Goal: Information Seeking & Learning: Learn about a topic

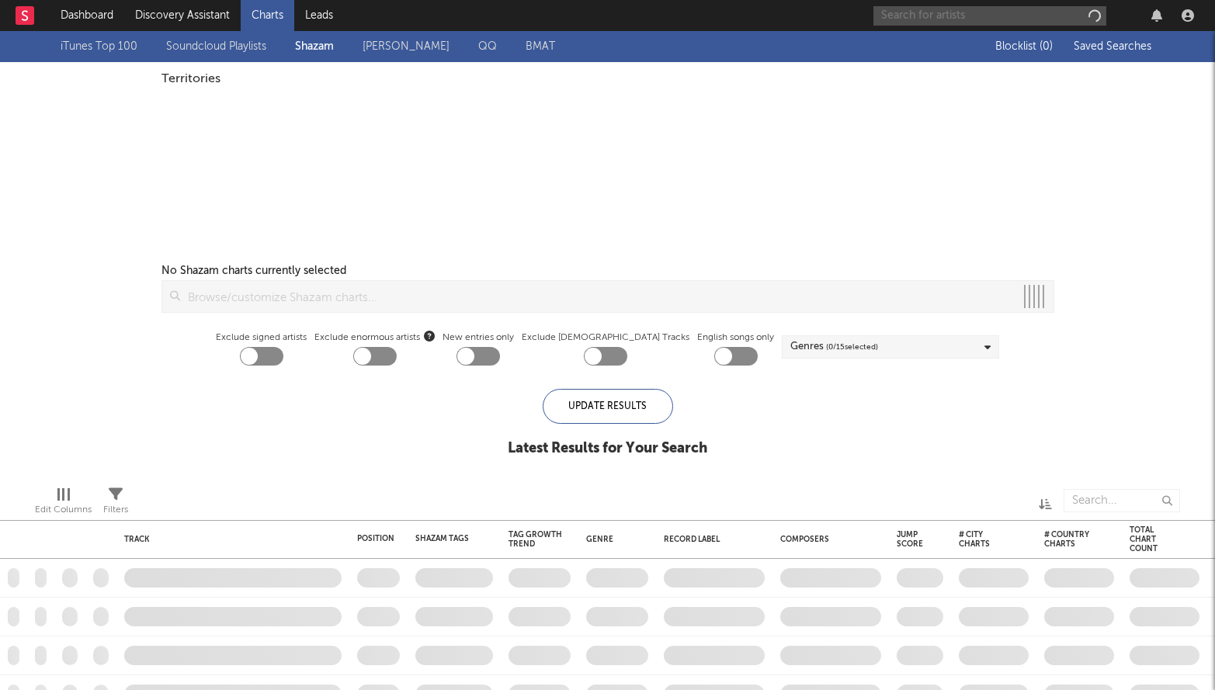
click at [918, 14] on input "text" at bounding box center [989, 15] width 233 height 19
checkbox input "true"
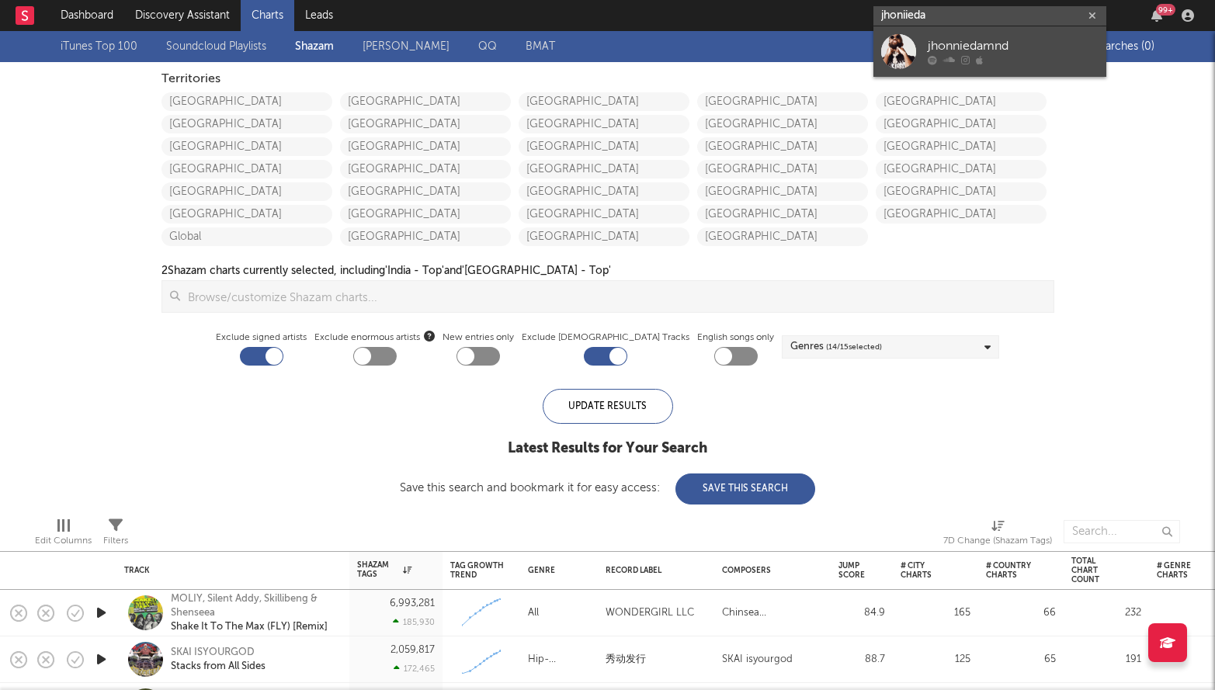
type input "jhoniieda"
click at [1067, 55] on div "jhonniedamnd" at bounding box center [1013, 46] width 171 height 19
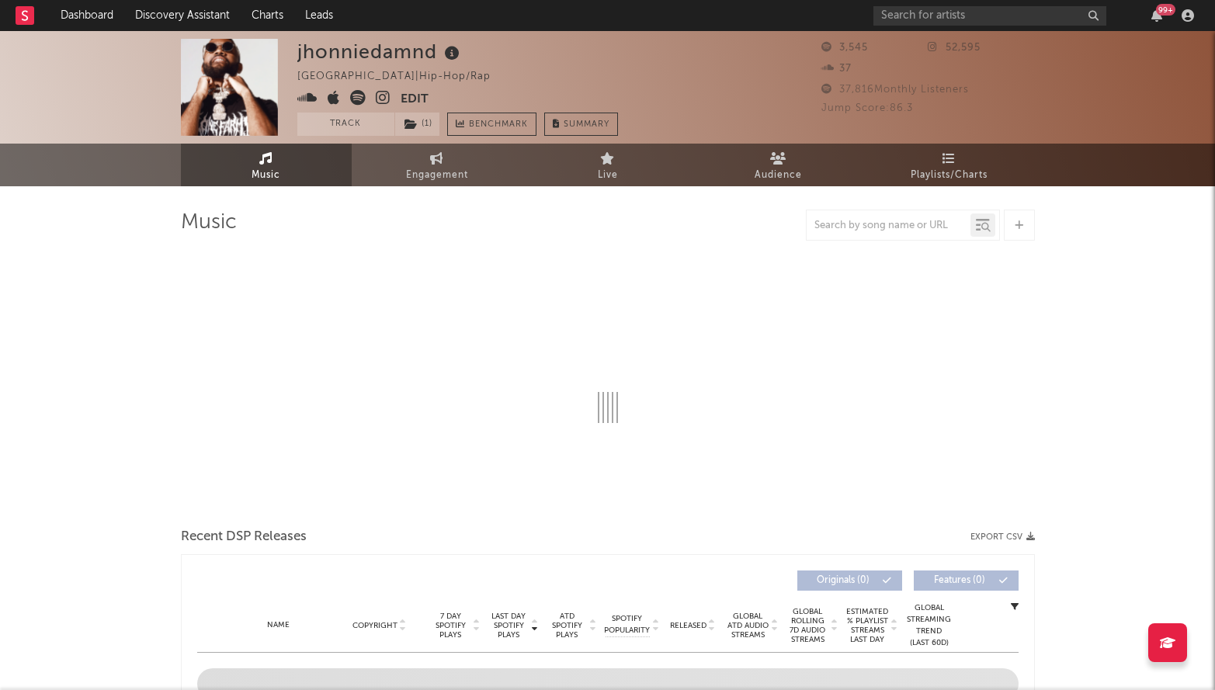
select select "6m"
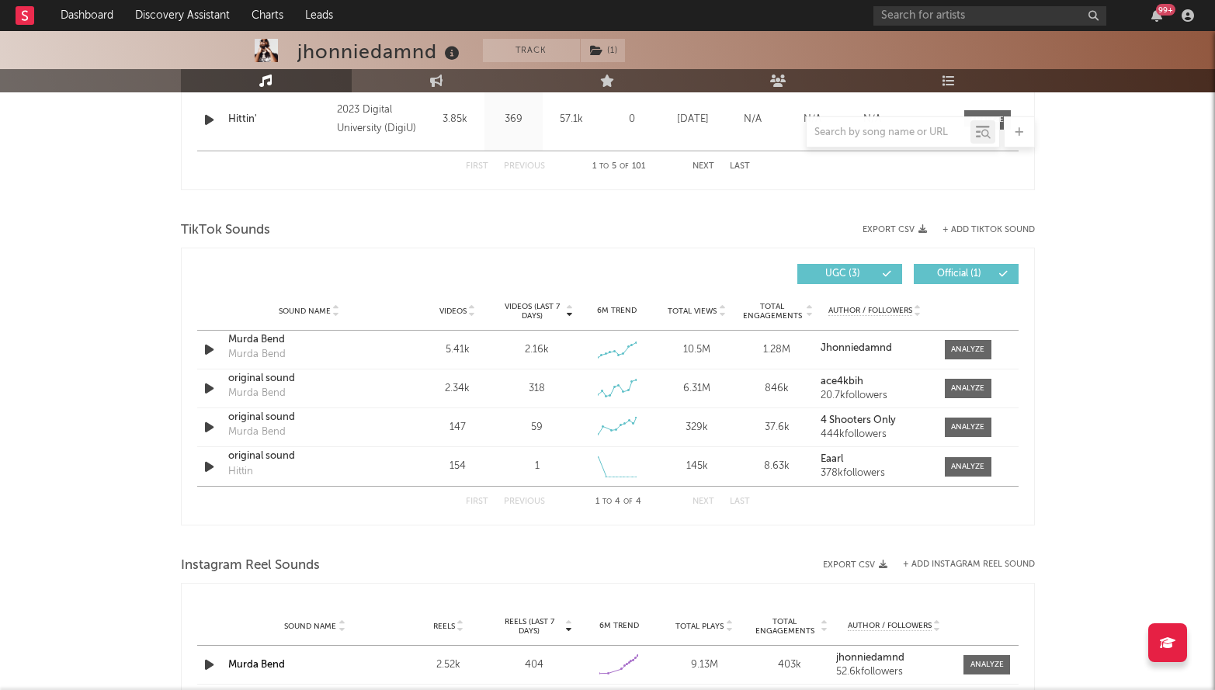
scroll to position [972, 0]
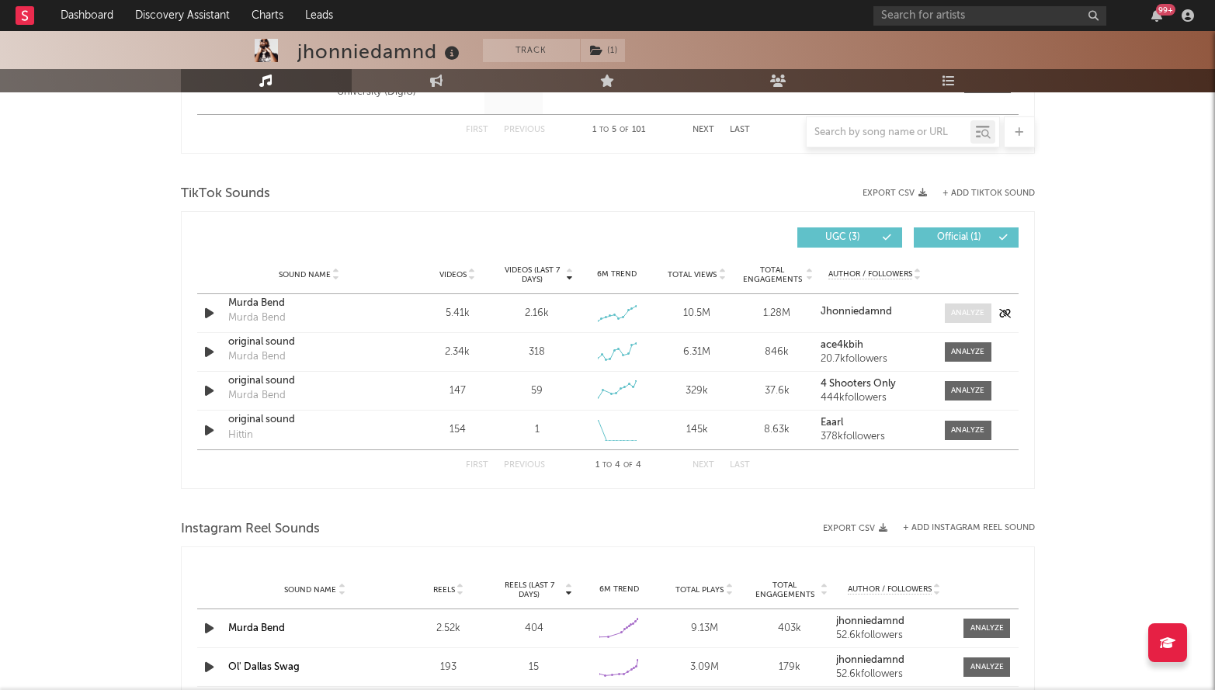
click at [960, 307] on div at bounding box center [967, 313] width 33 height 12
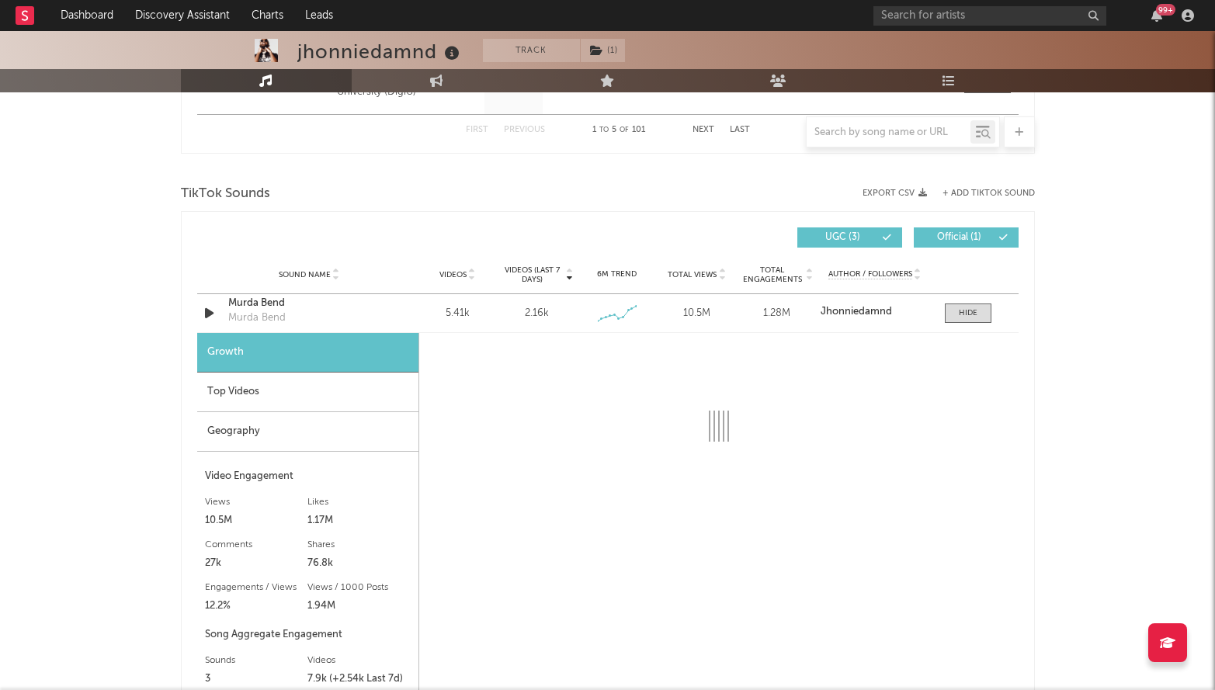
select select "6m"
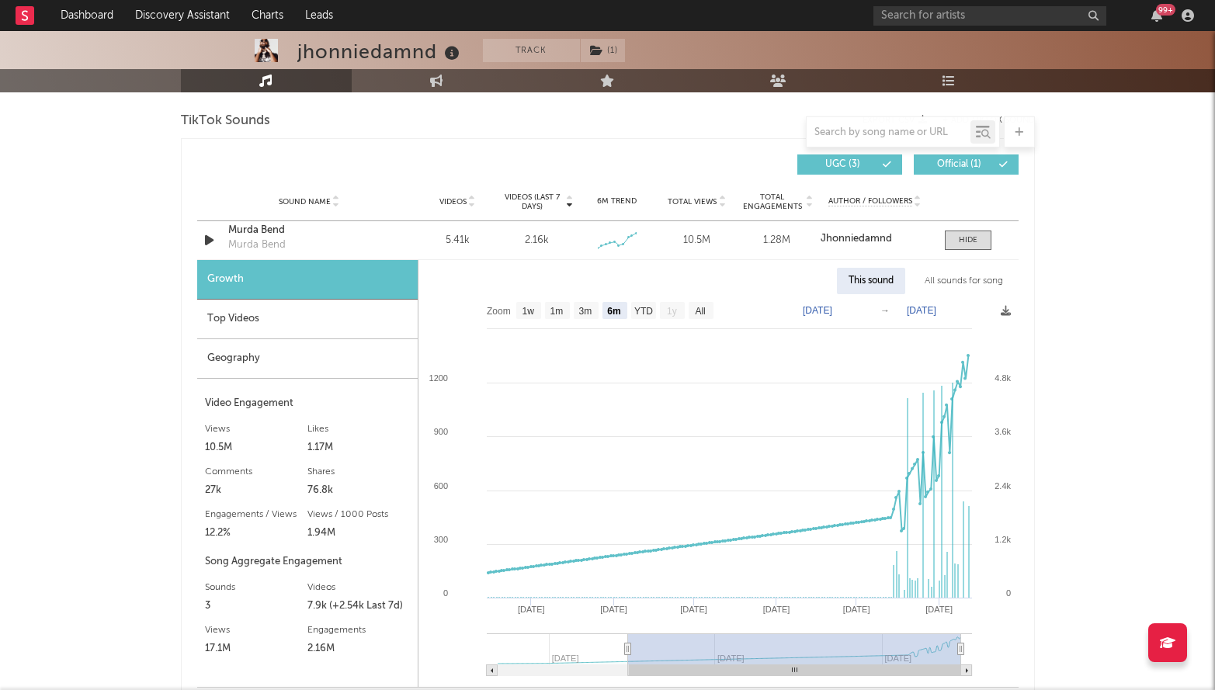
scroll to position [1090, 0]
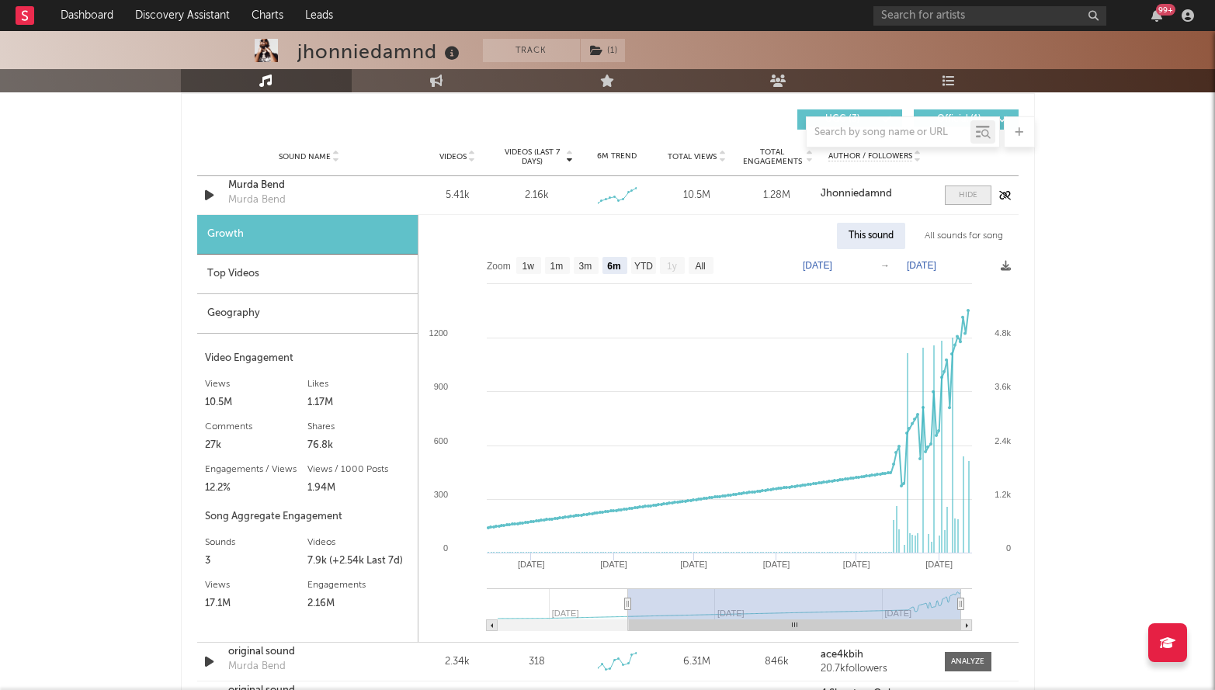
click at [975, 196] on div at bounding box center [968, 195] width 19 height 12
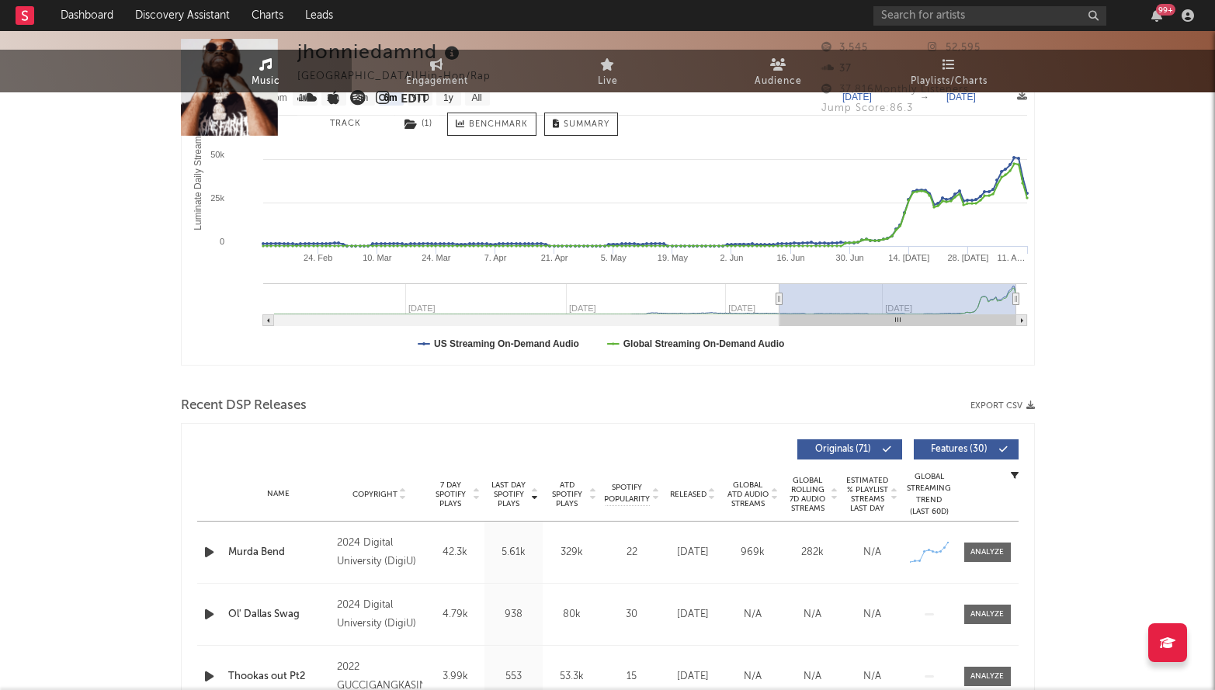
scroll to position [0, 0]
